Goal: Task Accomplishment & Management: Complete application form

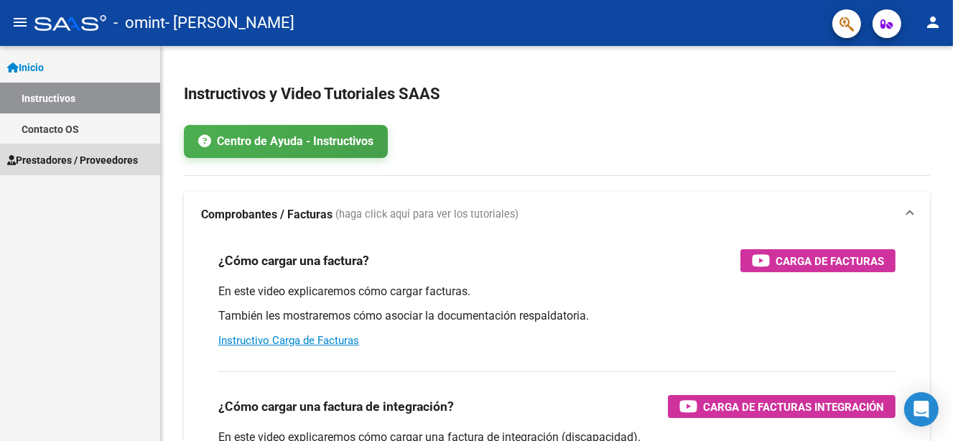
click at [47, 165] on span "Prestadores / Proveedores" at bounding box center [72, 160] width 131 height 16
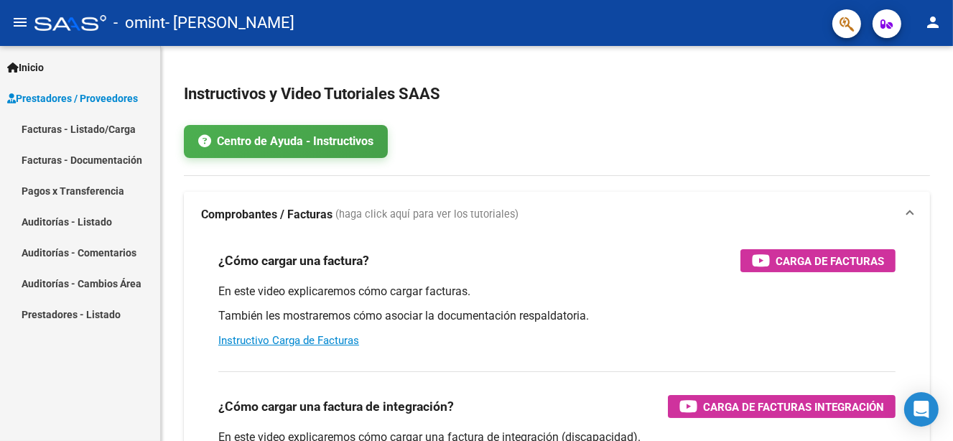
click at [96, 131] on link "Facturas - Listado/Carga" at bounding box center [80, 128] width 160 height 31
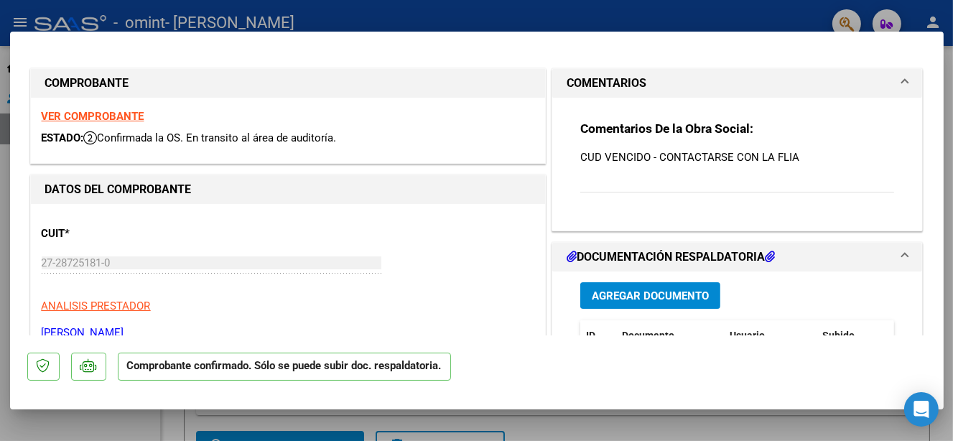
click at [498, 14] on div at bounding box center [476, 220] width 953 height 441
type input "$ 0,00"
